Goal: Use online tool/utility: Use online tool/utility

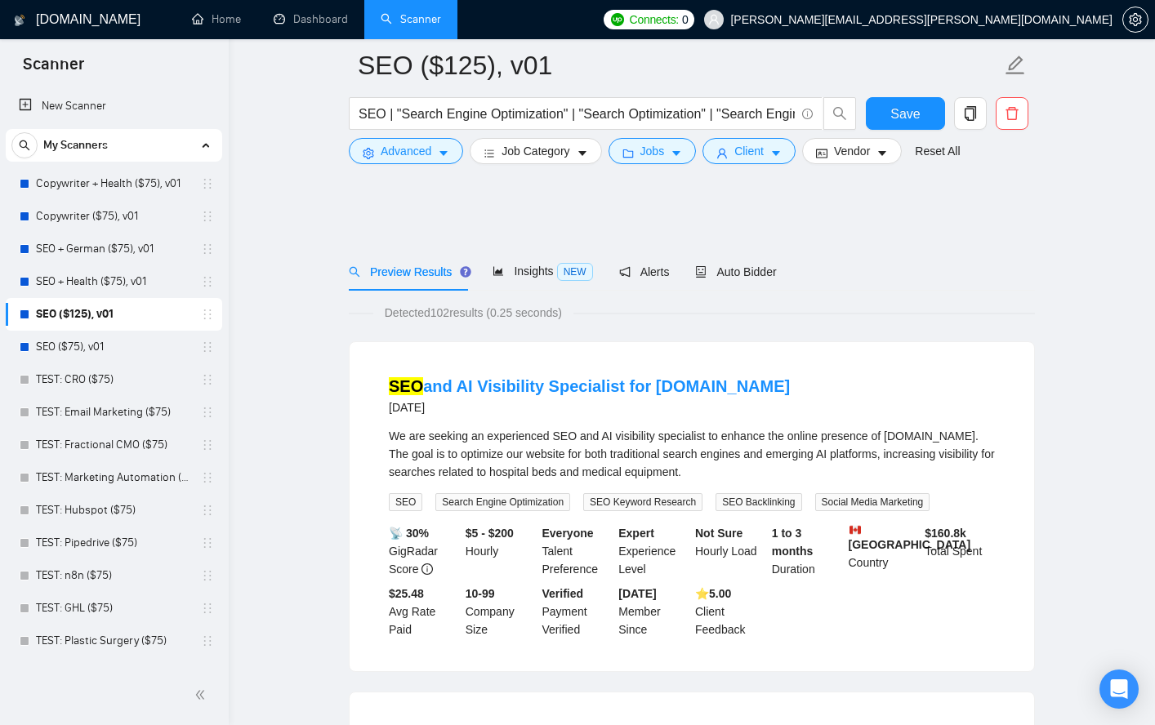
scroll to position [10987, 0]
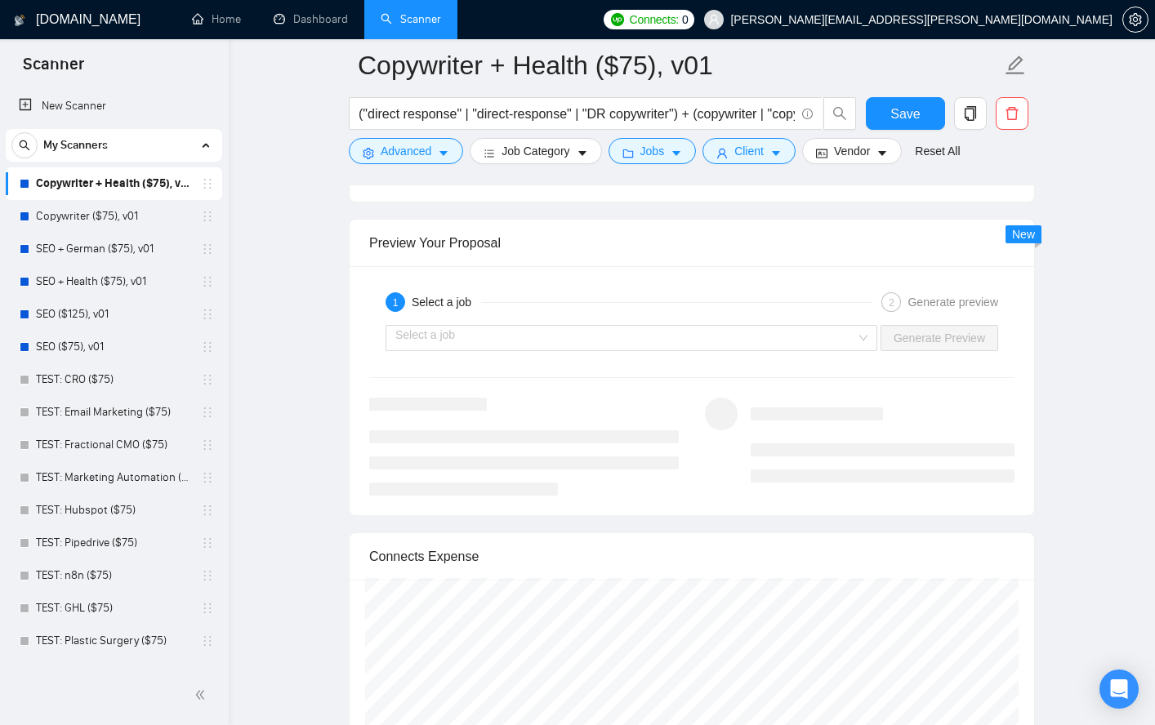
scroll to position [3086, 0]
click at [793, 336] on input "search" at bounding box center [625, 336] width 461 height 25
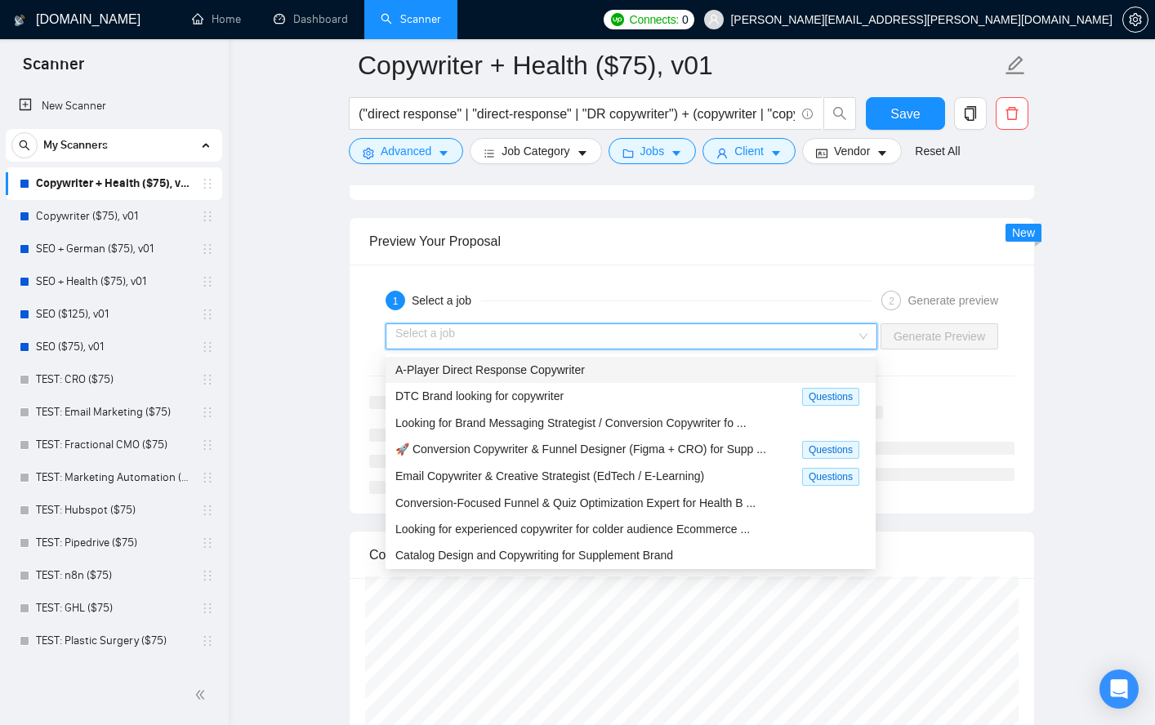
click at [698, 368] on div "A-Player Direct Response Copywriter" at bounding box center [630, 370] width 470 height 18
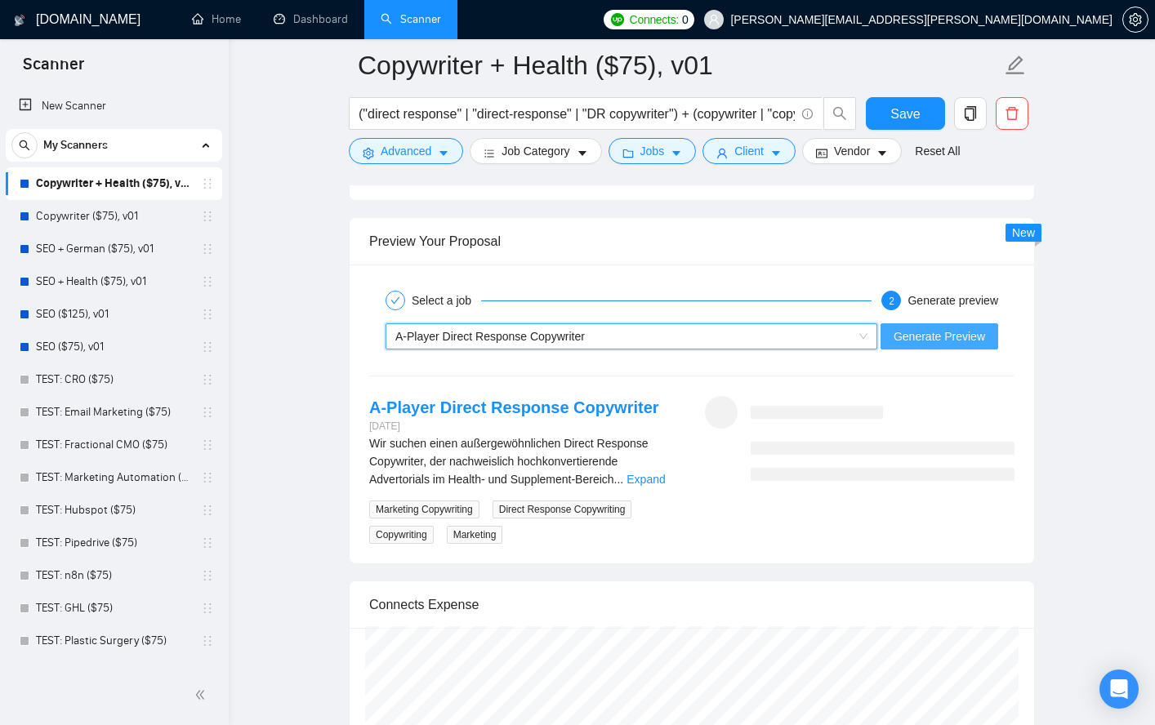
click at [936, 335] on span "Generate Preview" at bounding box center [938, 336] width 91 height 18
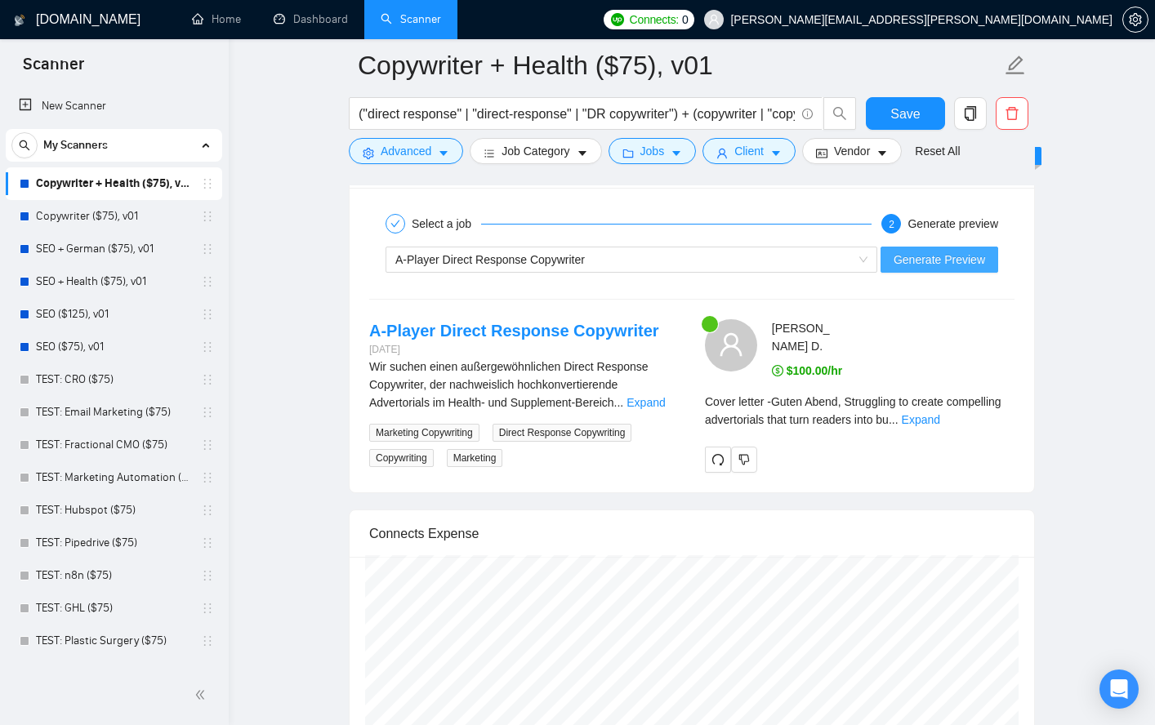
scroll to position [3166, 0]
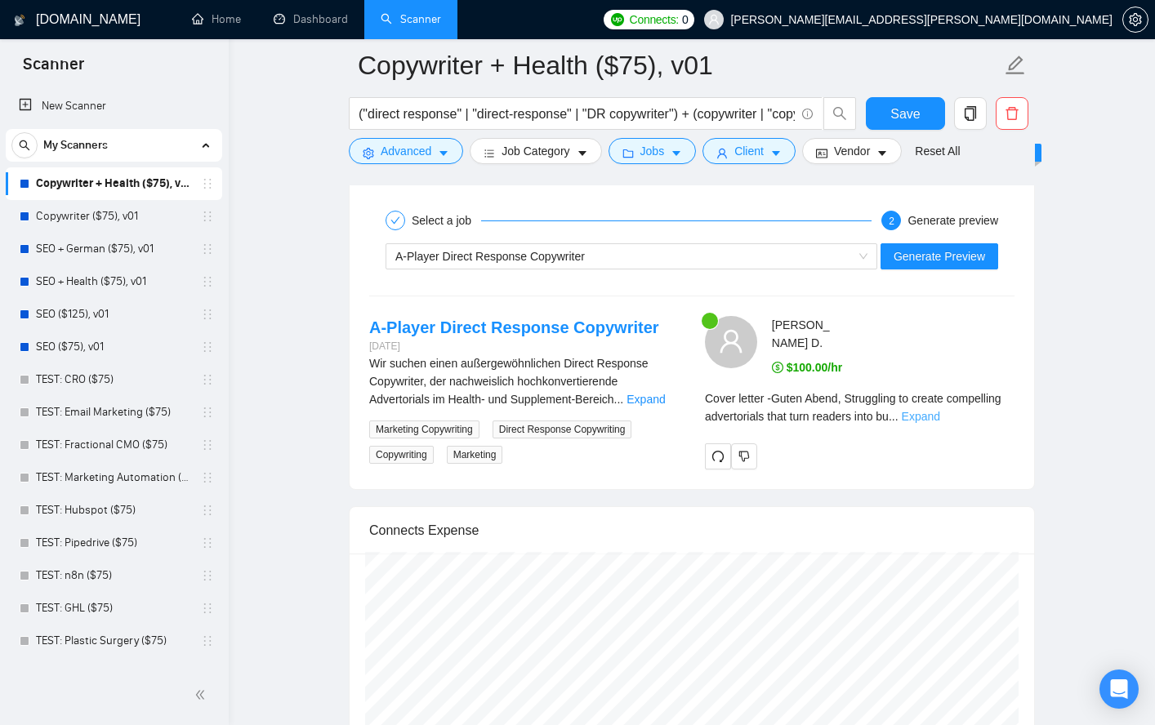
click at [940, 410] on link "Expand" at bounding box center [921, 416] width 38 height 13
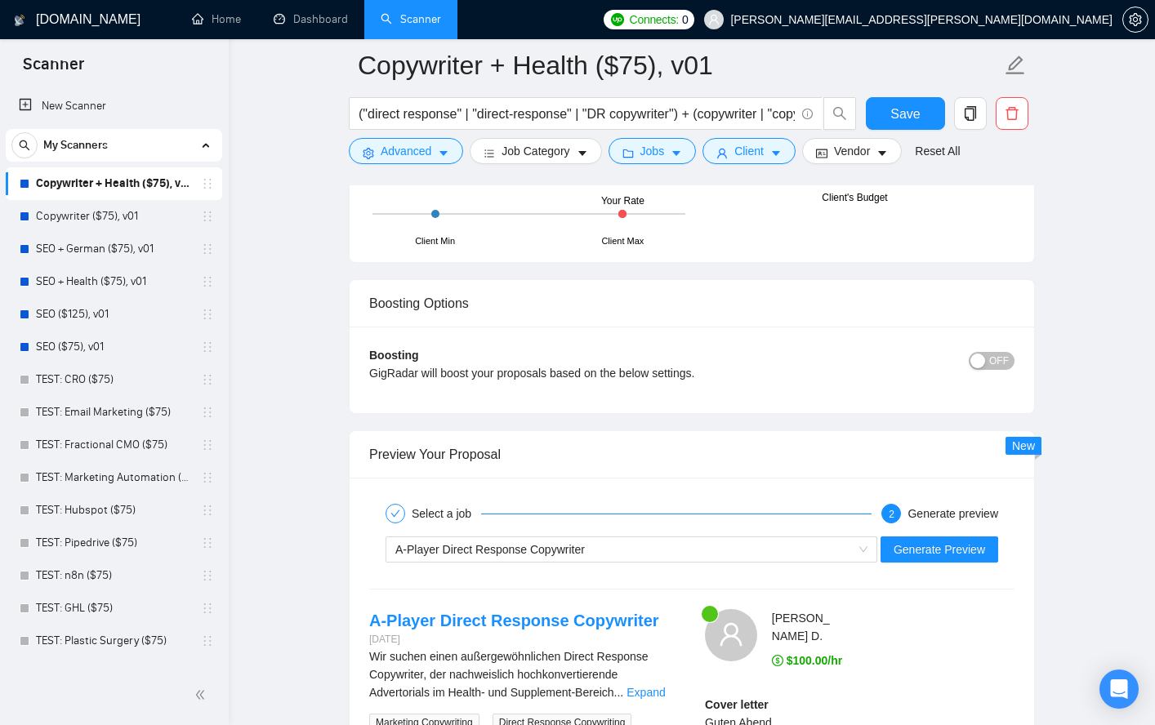
scroll to position [2931, 0]
